Goal: Task Accomplishment & Management: Use online tool/utility

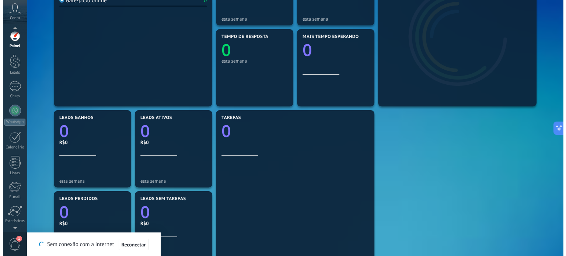
scroll to position [24, 0]
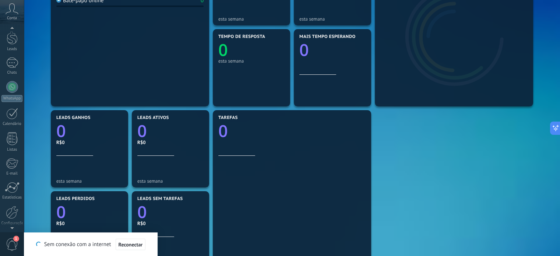
click at [14, 237] on span "1" at bounding box center [16, 239] width 6 height 6
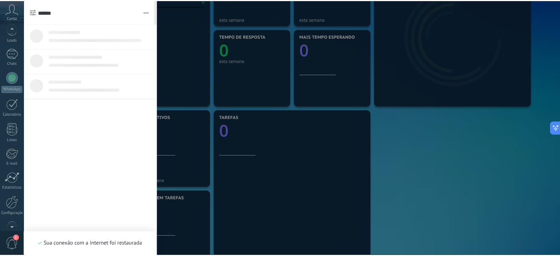
scroll to position [0, 0]
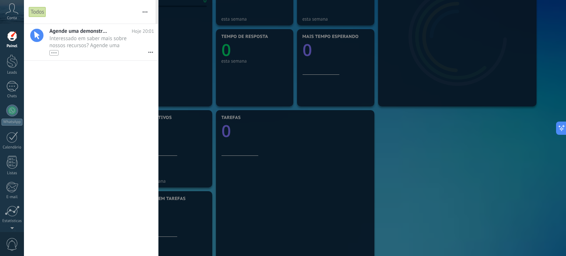
click at [487, 150] on div at bounding box center [283, 128] width 566 height 256
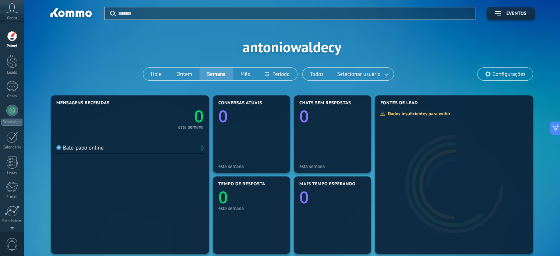
click at [6, 16] on div "Conta" at bounding box center [12, 12] width 24 height 24
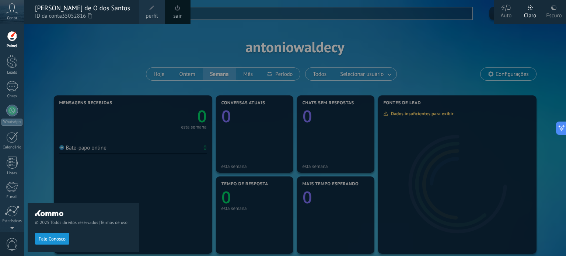
click at [112, 88] on div "© 2025 Todos direitos reservados | Termos de uso Fale Conosco" at bounding box center [83, 140] width 111 height 232
click at [15, 116] on link "WhatsApp" at bounding box center [12, 115] width 24 height 21
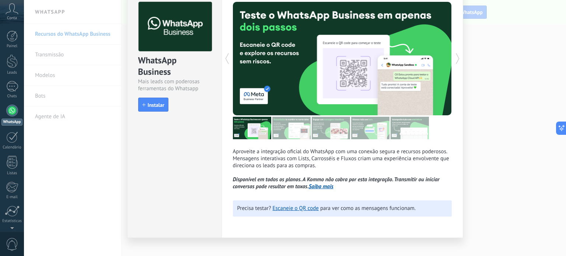
scroll to position [8, 0]
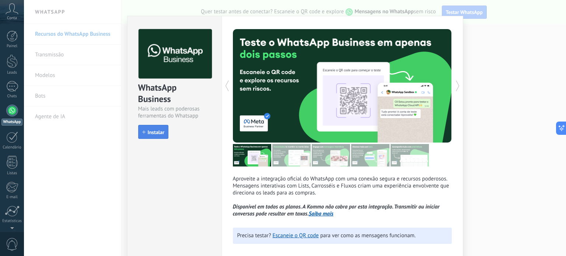
click at [148, 130] on span "Instalar" at bounding box center [156, 132] width 17 height 5
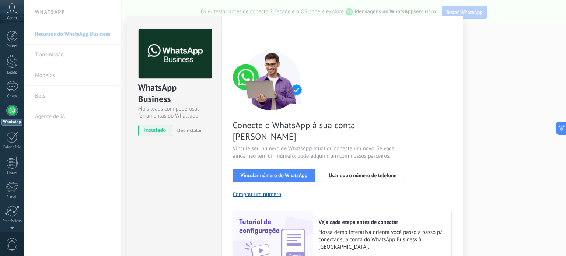
scroll to position [45, 0]
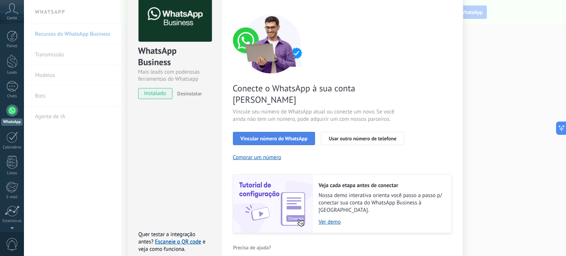
click at [276, 136] on span "Vincular número do WhatsApp" at bounding box center [274, 138] width 67 height 5
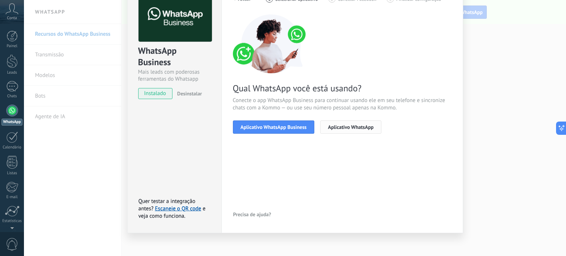
click at [334, 124] on span "Aplicativo WhatsApp" at bounding box center [351, 126] width 46 height 5
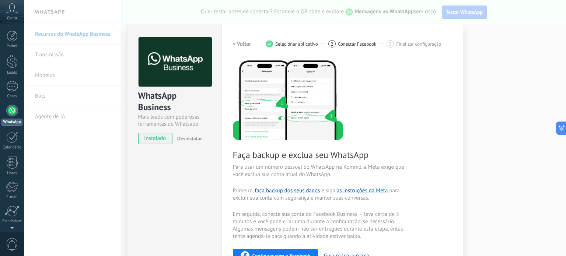
scroll to position [0, 0]
click at [480, 42] on div "WhatsApp Business Mais leads com poderosas ferramentas do Whatsapp instalado De…" at bounding box center [295, 128] width 542 height 256
